Goal: Transaction & Acquisition: Purchase product/service

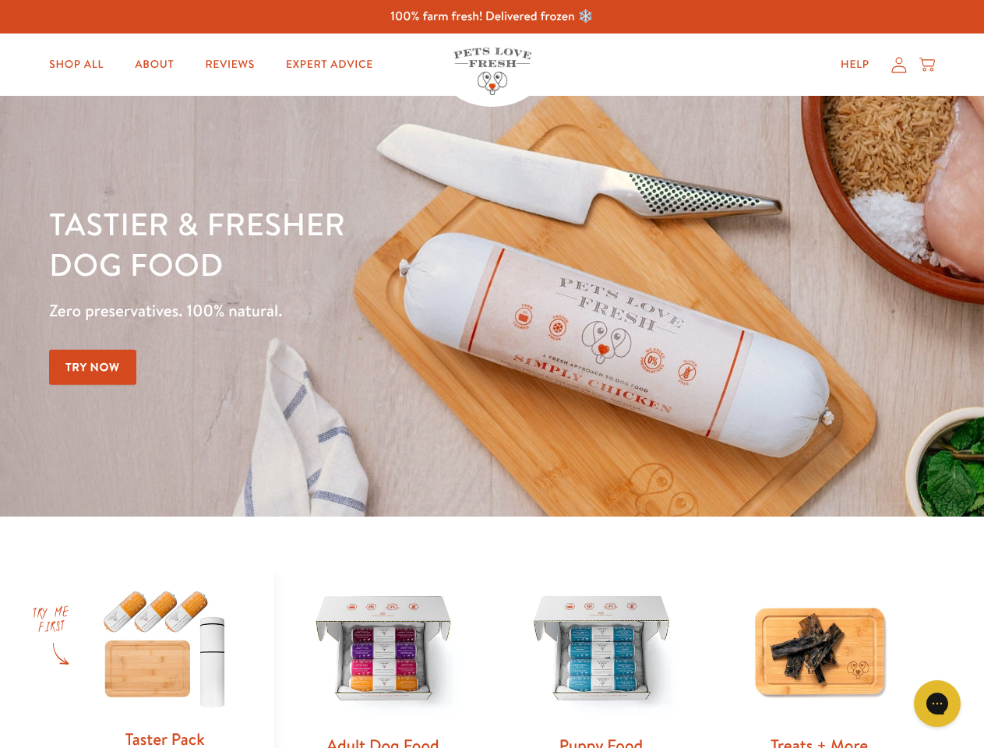
click at [492, 374] on div "Tastier & fresher dog food Zero preservatives. 100% natural. Try Now" at bounding box center [344, 306] width 590 height 206
click at [937, 703] on icon "Gorgias live chat" at bounding box center [936, 703] width 15 height 15
